Goal: Task Accomplishment & Management: Manage account settings

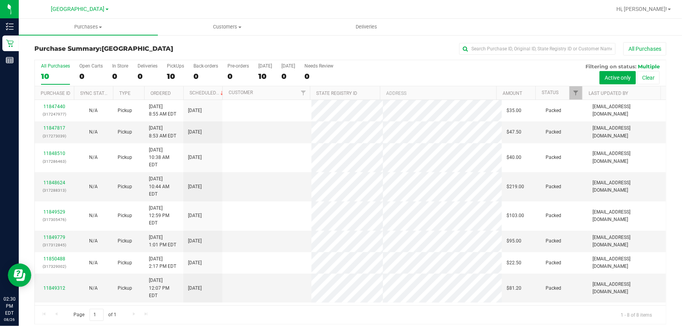
scroll to position [6, 0]
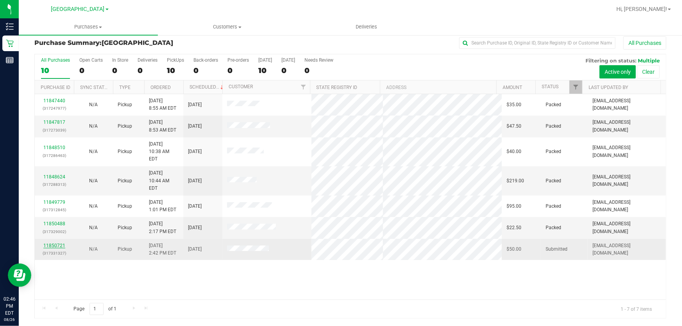
click at [59, 243] on link "11850721" at bounding box center [54, 245] width 22 height 5
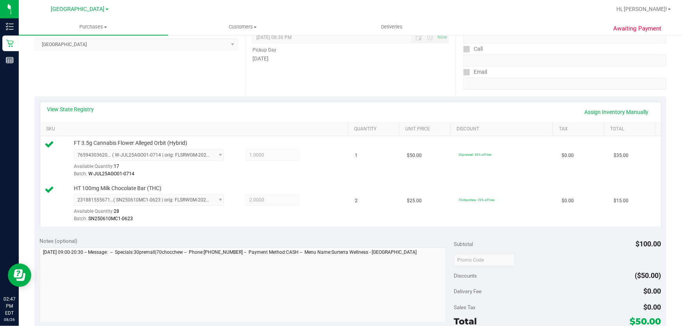
scroll to position [177, 0]
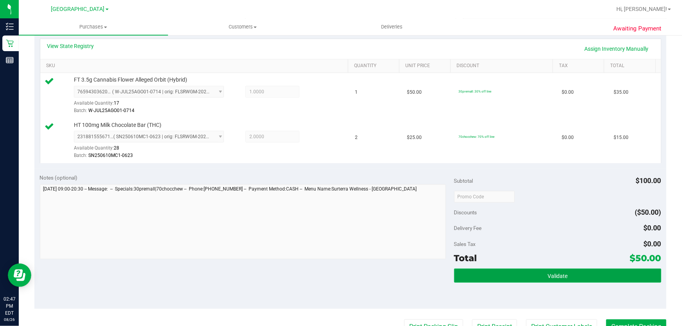
click at [522, 278] on button "Validate" at bounding box center [557, 276] width 207 height 14
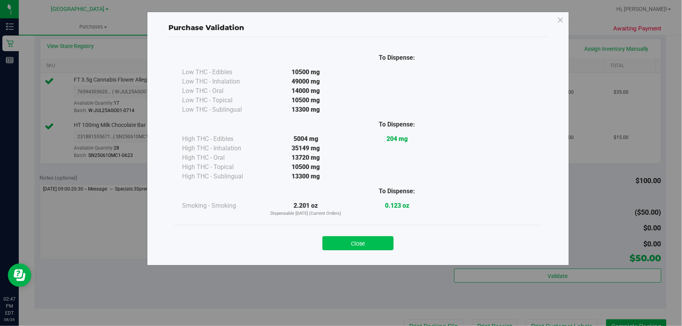
click at [377, 246] on button "Close" at bounding box center [357, 243] width 71 height 14
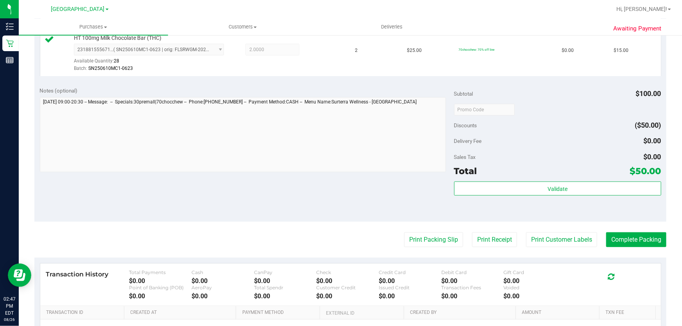
scroll to position [320, 0]
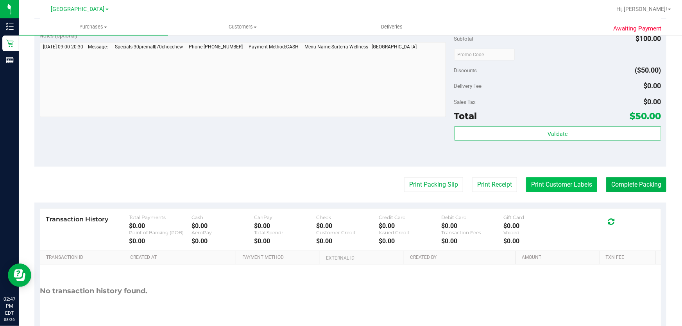
click at [574, 189] on button "Print Customer Labels" at bounding box center [561, 184] width 71 height 15
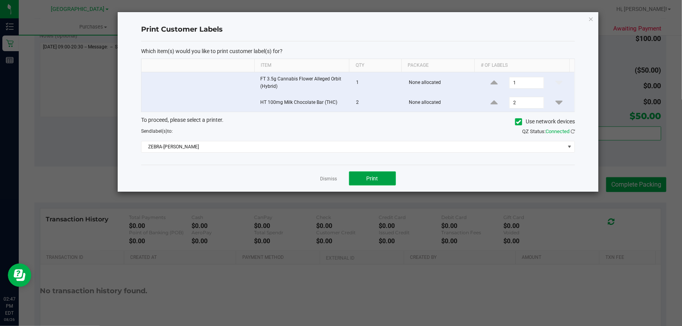
click at [371, 180] on span "Print" at bounding box center [373, 178] width 12 height 6
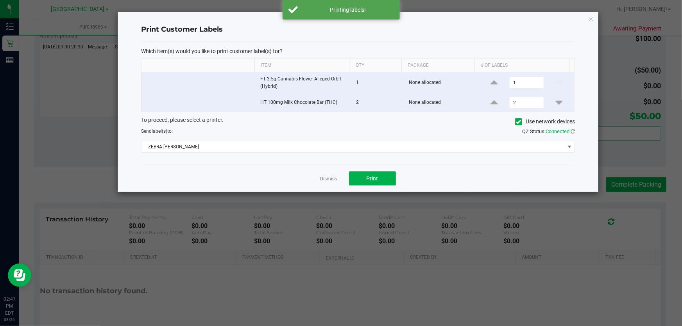
click at [587, 18] on div "Print Customer Labels Which item(s) would you like to print customer label(s) f…" at bounding box center [358, 102] width 481 height 180
click at [590, 18] on icon "button" at bounding box center [590, 18] width 5 height 9
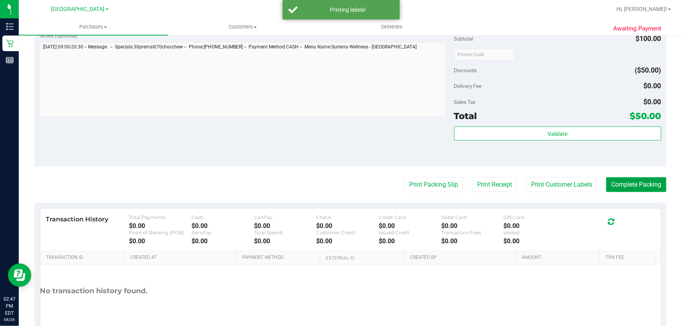
click at [629, 187] on button "Complete Packing" at bounding box center [636, 184] width 60 height 15
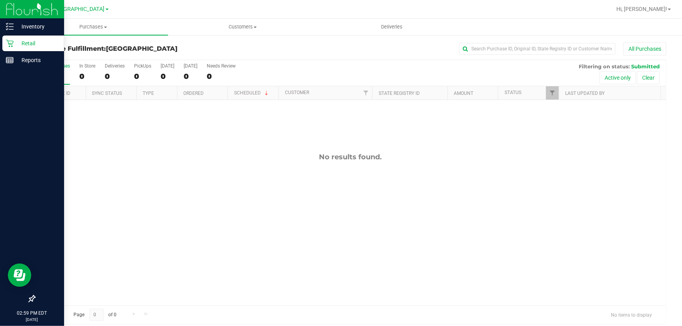
click at [29, 43] on p "Retail" at bounding box center [37, 43] width 47 height 9
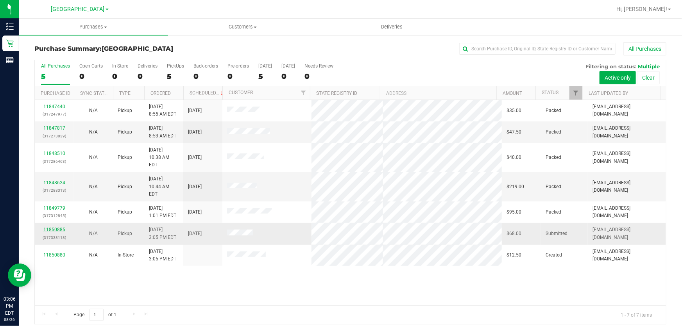
click at [44, 227] on link "11850885" at bounding box center [54, 229] width 22 height 5
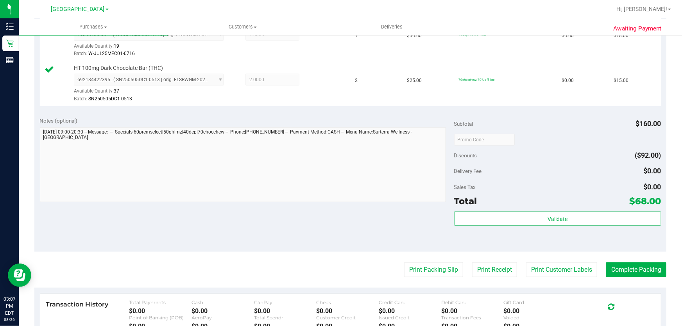
scroll to position [355, 0]
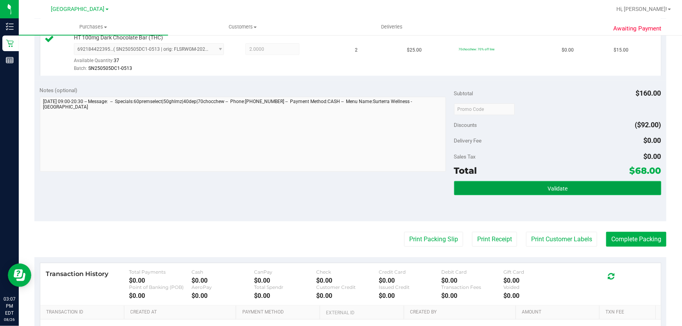
click at [585, 188] on button "Validate" at bounding box center [557, 188] width 207 height 14
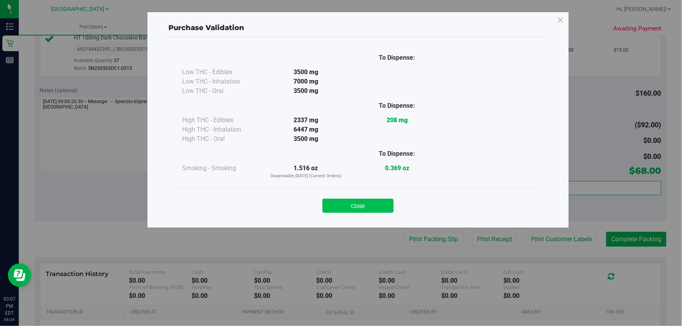
click at [377, 210] on button "Close" at bounding box center [357, 206] width 71 height 14
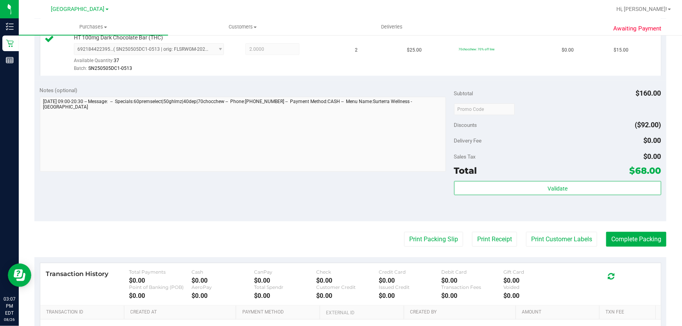
click at [555, 246] on purchase-details "Back Edit Purchase Cancel Purchase View Profile # 11850885 BioTrack ID: - Submi…" at bounding box center [350, 45] width 632 height 717
click at [554, 242] on button "Print Customer Labels" at bounding box center [561, 239] width 71 height 15
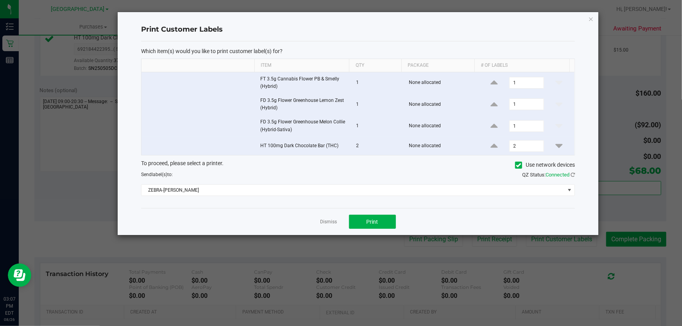
click at [379, 212] on div "Dismiss Print" at bounding box center [358, 221] width 434 height 27
click at [386, 218] on button "Print" at bounding box center [372, 222] width 47 height 14
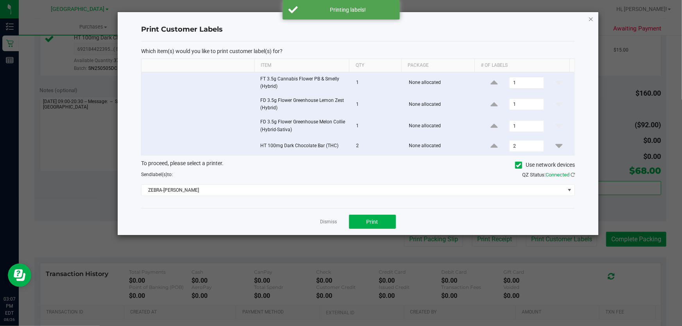
click at [589, 18] on icon "button" at bounding box center [590, 18] width 5 height 9
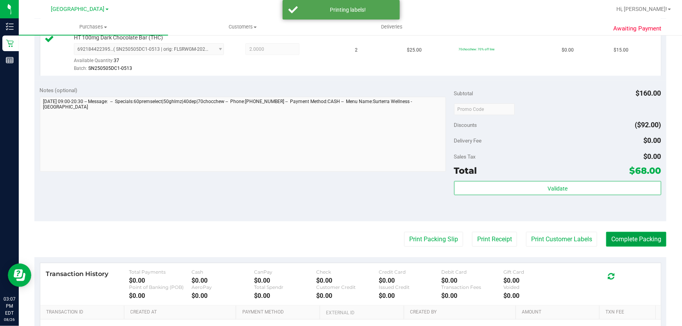
click at [656, 240] on button "Complete Packing" at bounding box center [636, 239] width 60 height 15
